Goal: Task Accomplishment & Management: Manage account settings

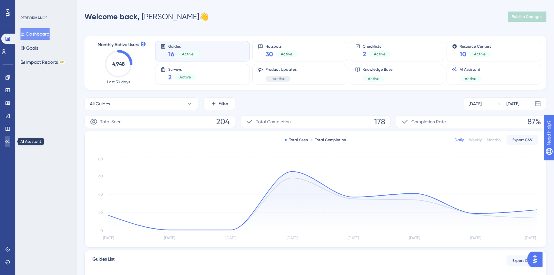
click at [6, 140] on icon at bounding box center [7, 141] width 5 height 5
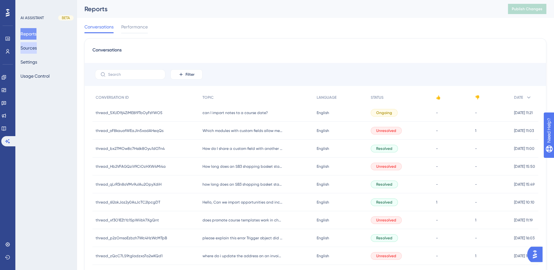
click at [33, 50] on button "Sources" at bounding box center [28, 48] width 16 height 12
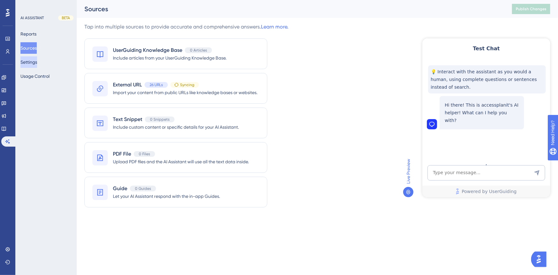
click at [33, 59] on button "Settings" at bounding box center [28, 62] width 17 height 12
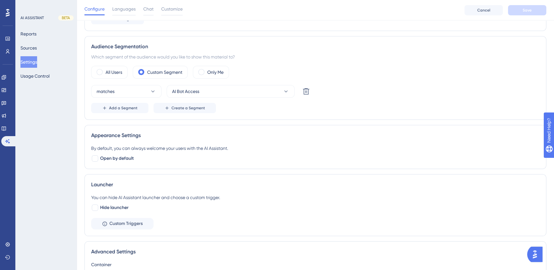
scroll to position [116, 0]
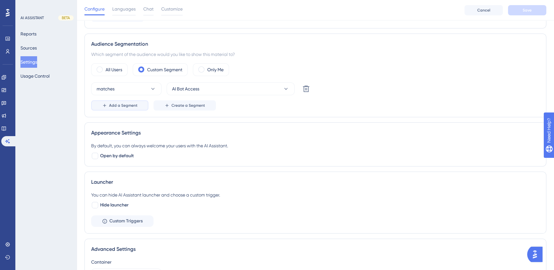
click at [119, 103] on span "Add a Segment" at bounding box center [123, 105] width 28 height 5
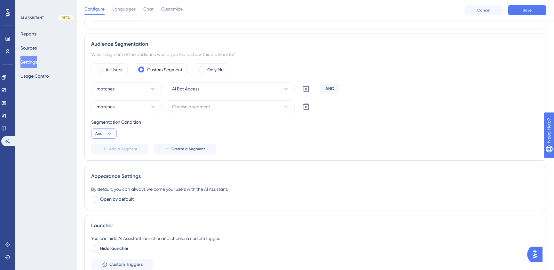
click at [110, 134] on icon at bounding box center [109, 134] width 6 height 6
click at [105, 166] on div "Or Or" at bounding box center [104, 164] width 12 height 13
click at [195, 106] on span "Choose a segment" at bounding box center [191, 107] width 38 height 8
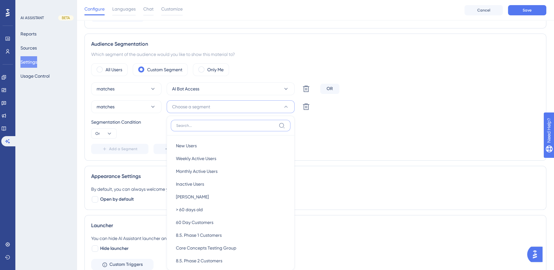
scroll to position [168, 0]
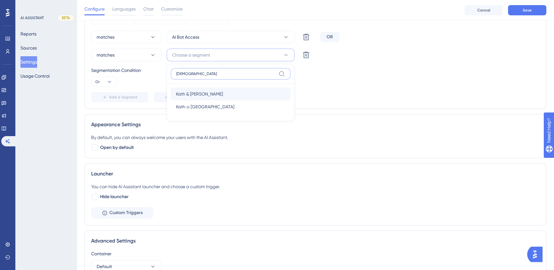
type input "[DEMOGRAPHIC_DATA]"
click at [196, 90] on span "Kath & [PERSON_NAME]" at bounding box center [199, 94] width 47 height 8
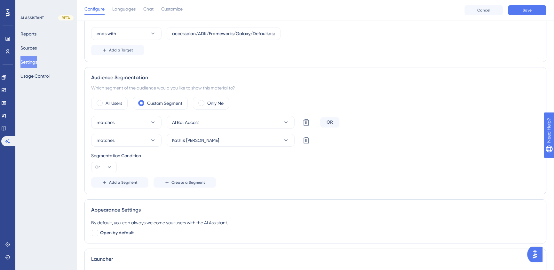
scroll to position [81, 0]
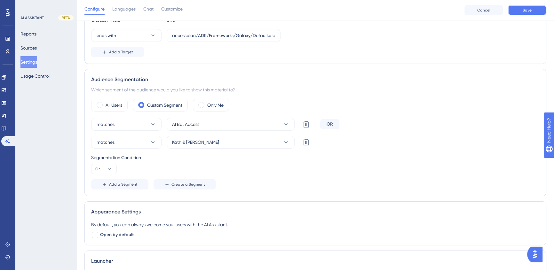
click at [532, 11] on button "Save" at bounding box center [527, 10] width 38 height 10
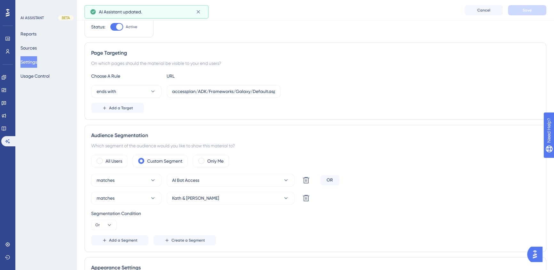
scroll to position [0, 0]
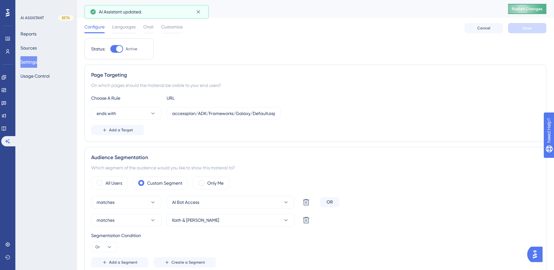
click at [530, 7] on span "Publish Changes" at bounding box center [527, 8] width 31 height 5
